Goal: Find specific page/section: Find specific page/section

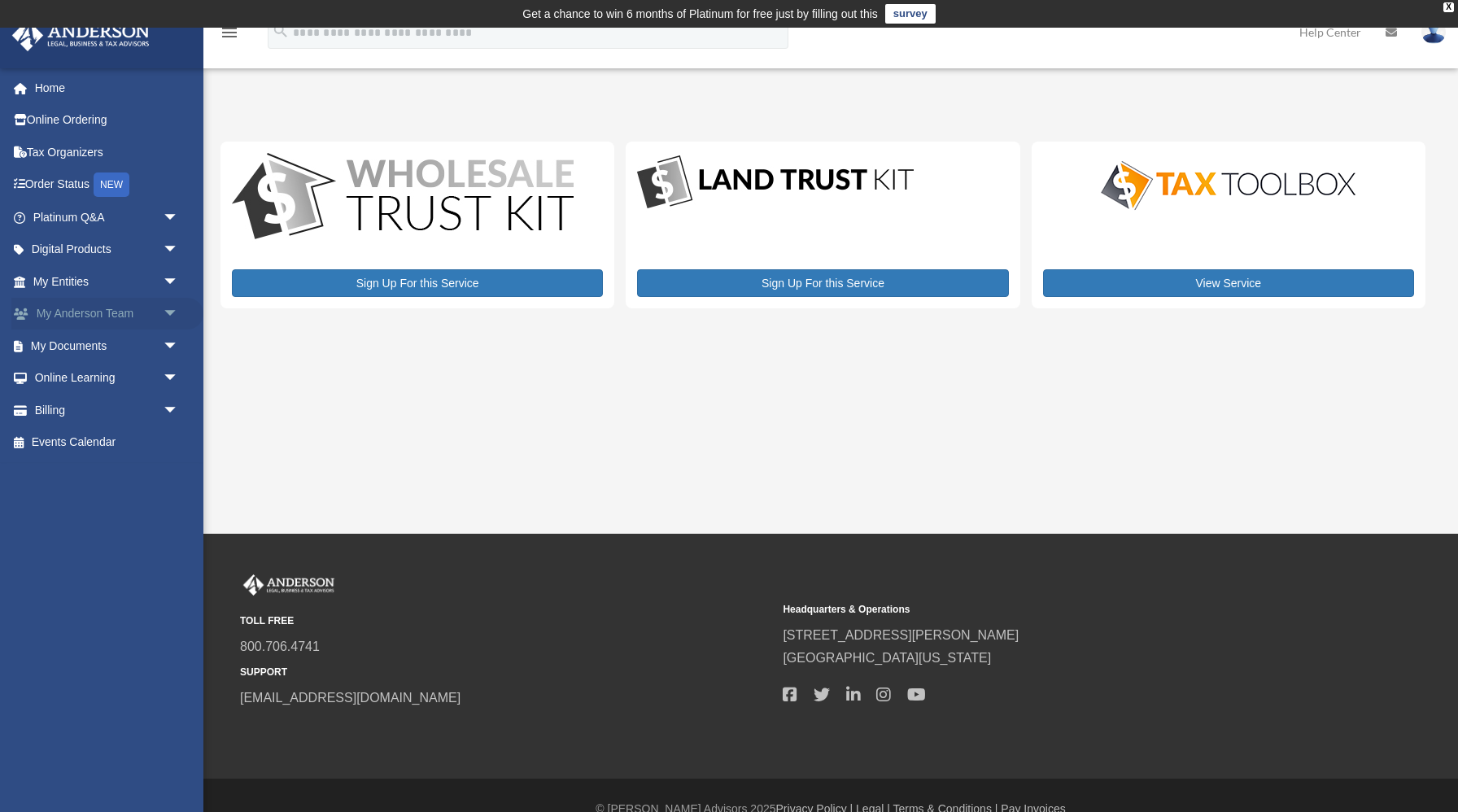
click at [127, 318] on link "My Anderson Team arrow_drop_down" at bounding box center [107, 314] width 192 height 32
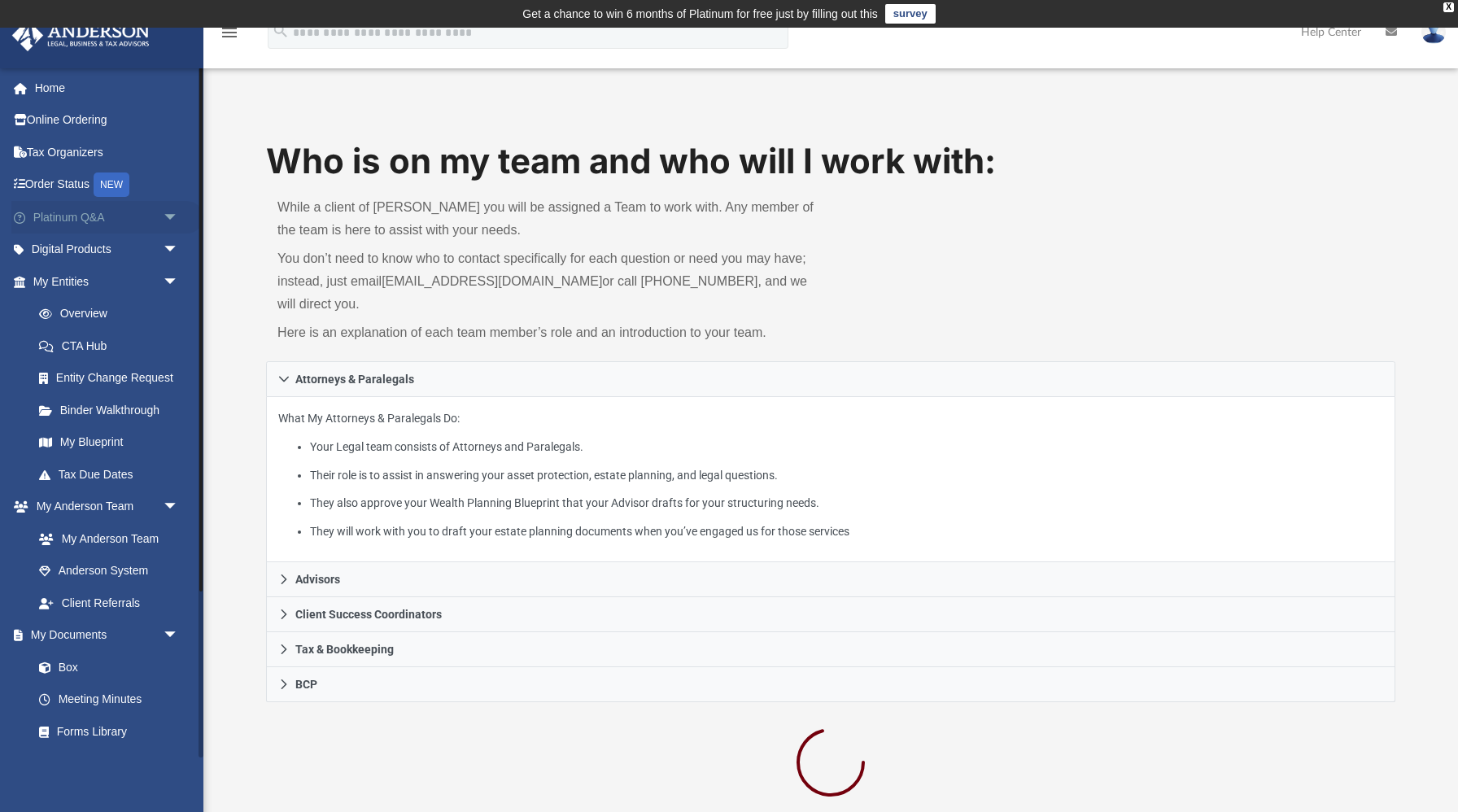
click at [173, 213] on span "arrow_drop_down" at bounding box center [179, 217] width 32 height 33
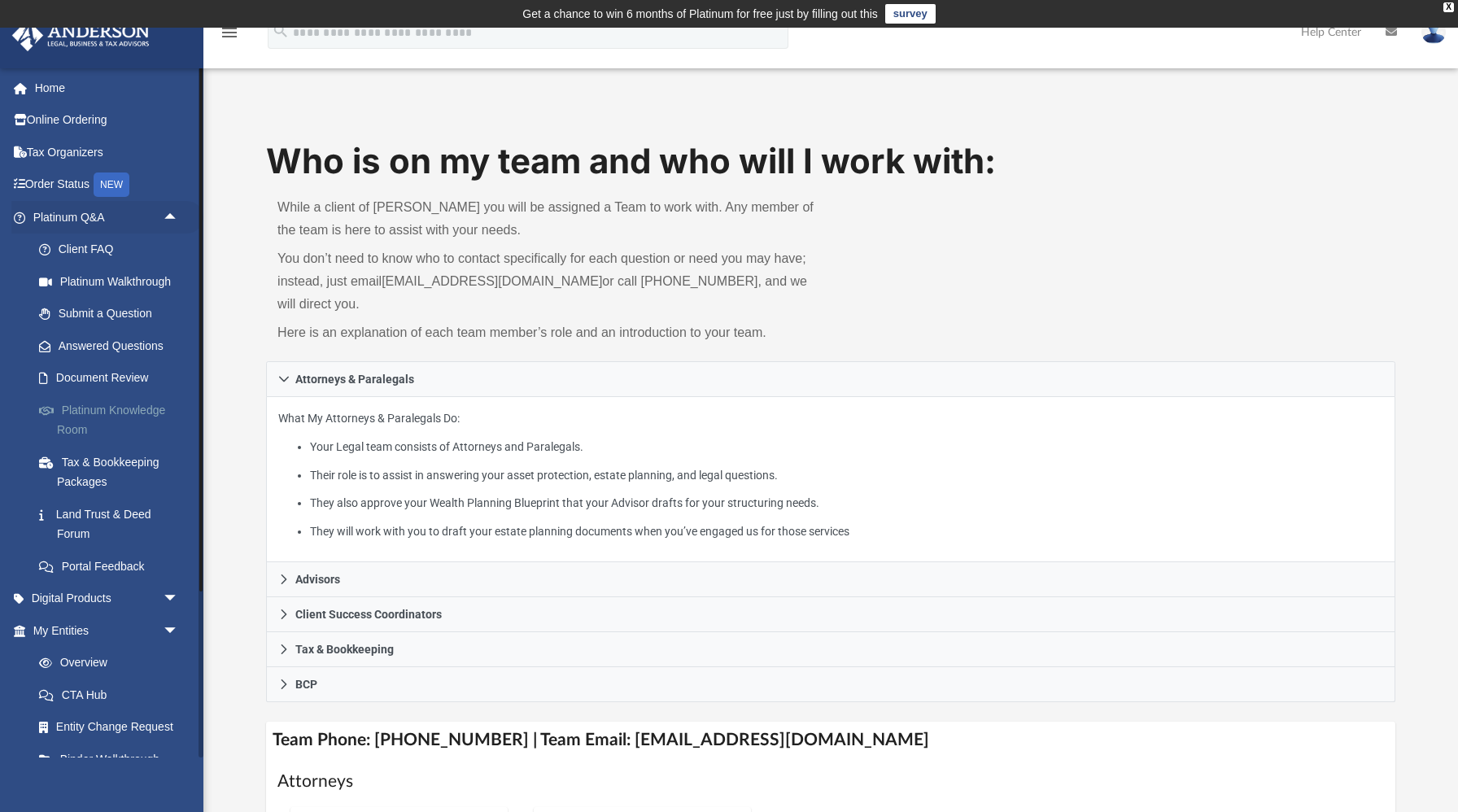
click at [117, 412] on link "Platinum Knowledge Room" at bounding box center [113, 419] width 180 height 52
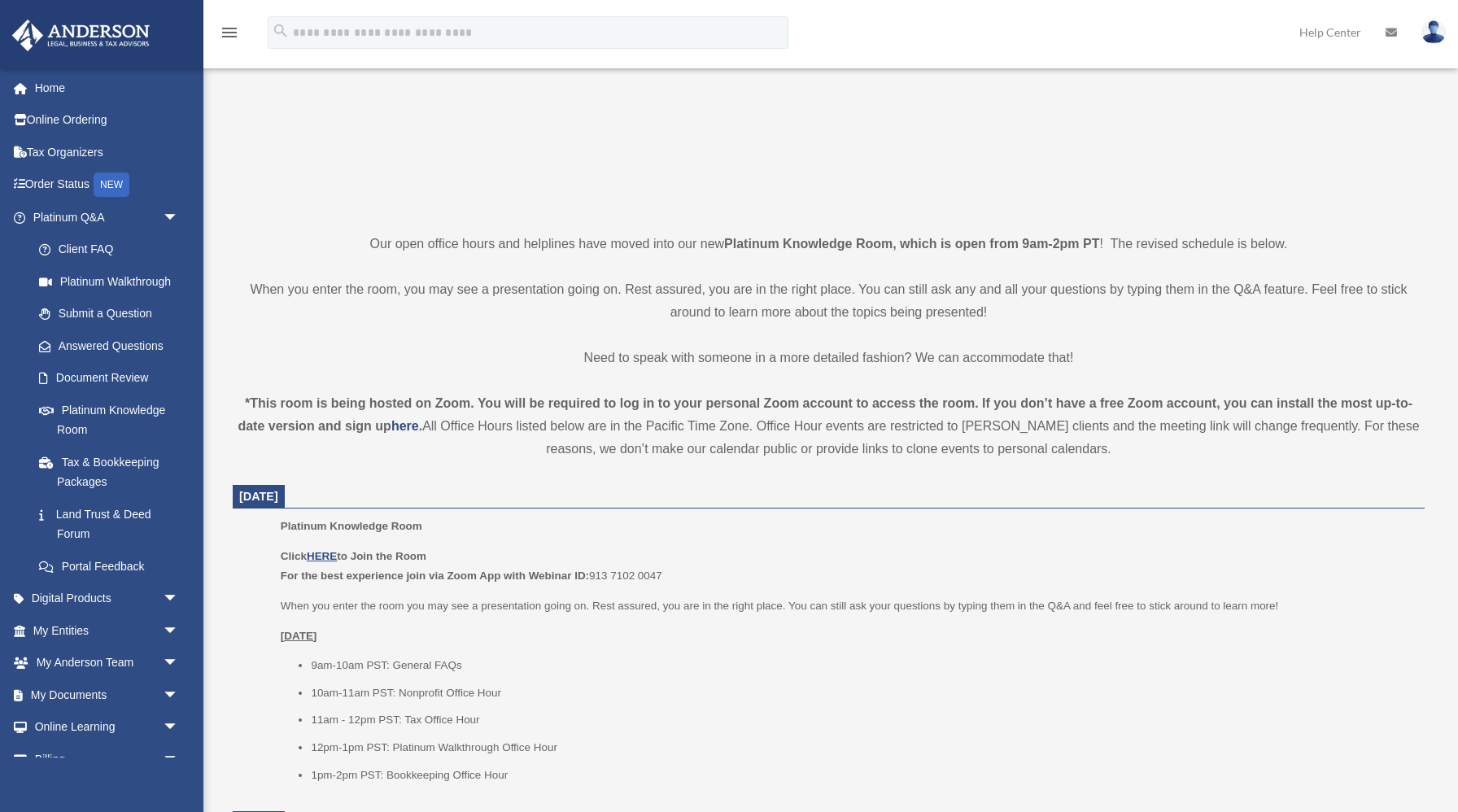
scroll to position [360, 0]
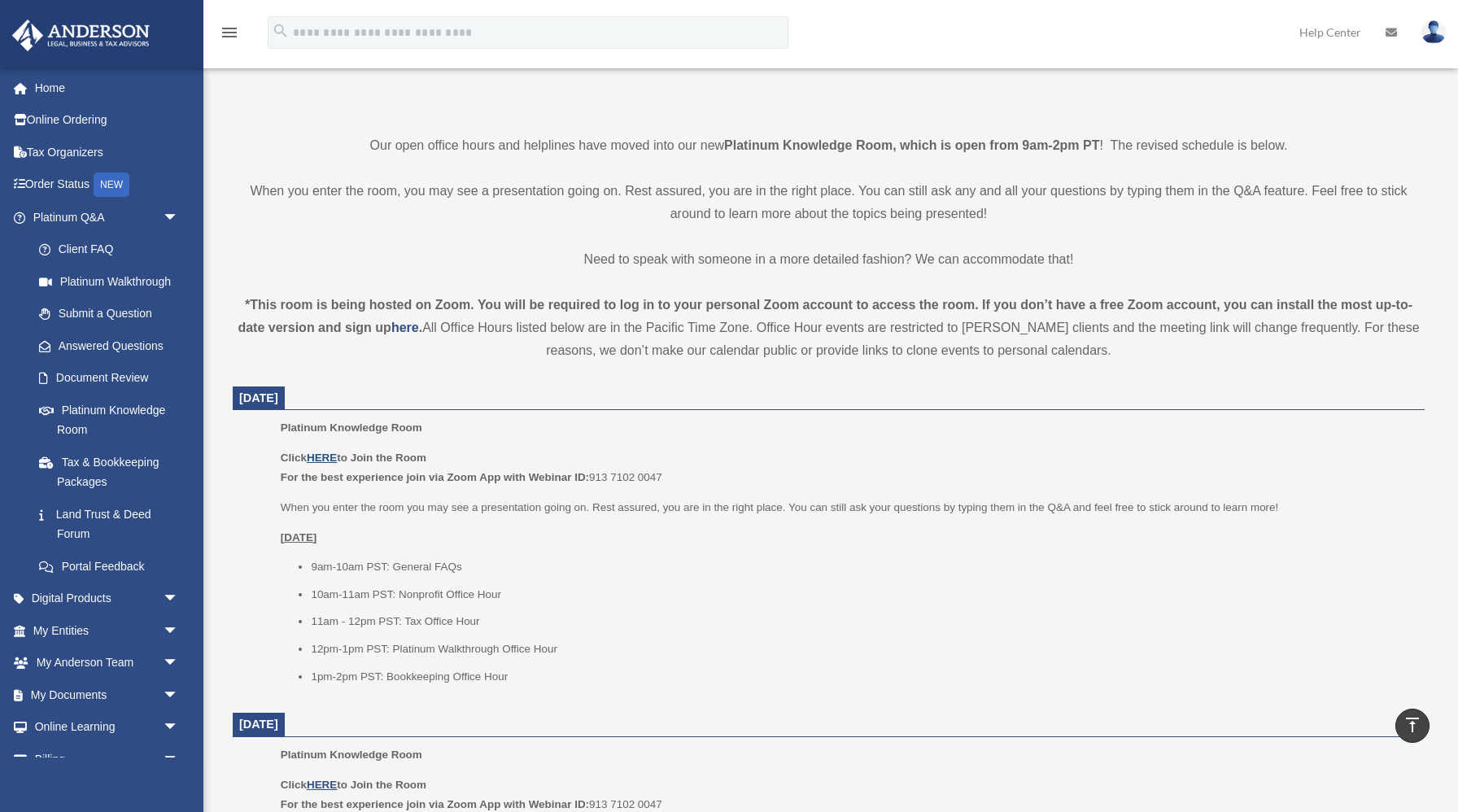
click at [326, 459] on u "HERE" at bounding box center [322, 457] width 30 height 12
